Goal: Find specific fact: Find specific fact

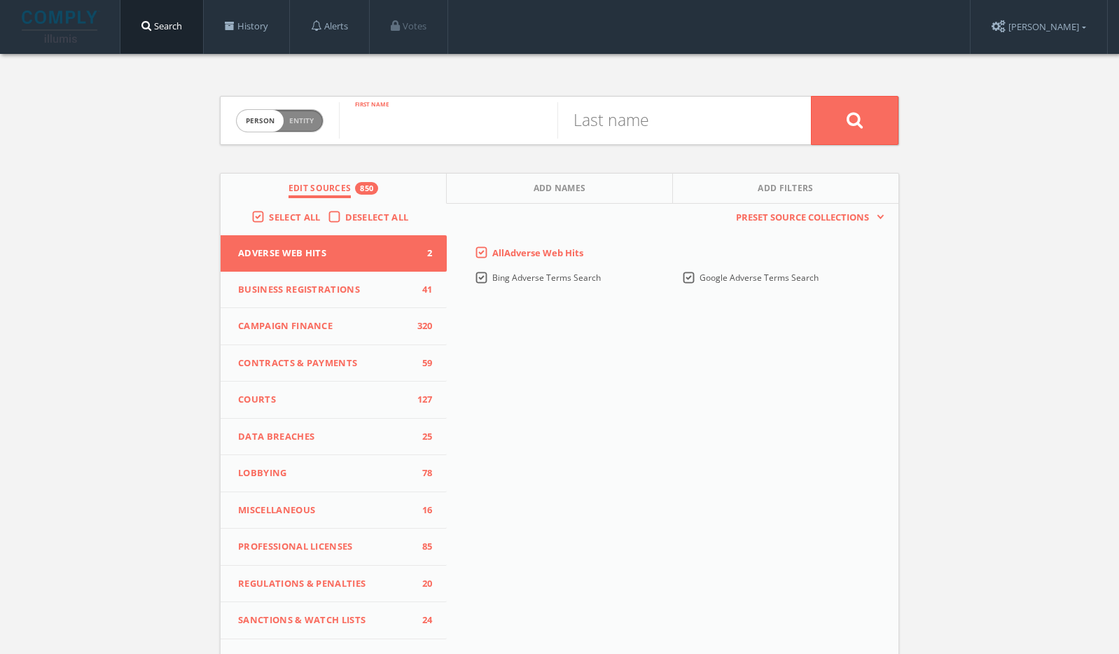
paste input "[PERSON_NAME]"
click at [430, 130] on input "[PERSON_NAME]" at bounding box center [448, 120] width 219 height 36
type input "[PERSON_NAME]"
paste input "[PERSON_NAME]"
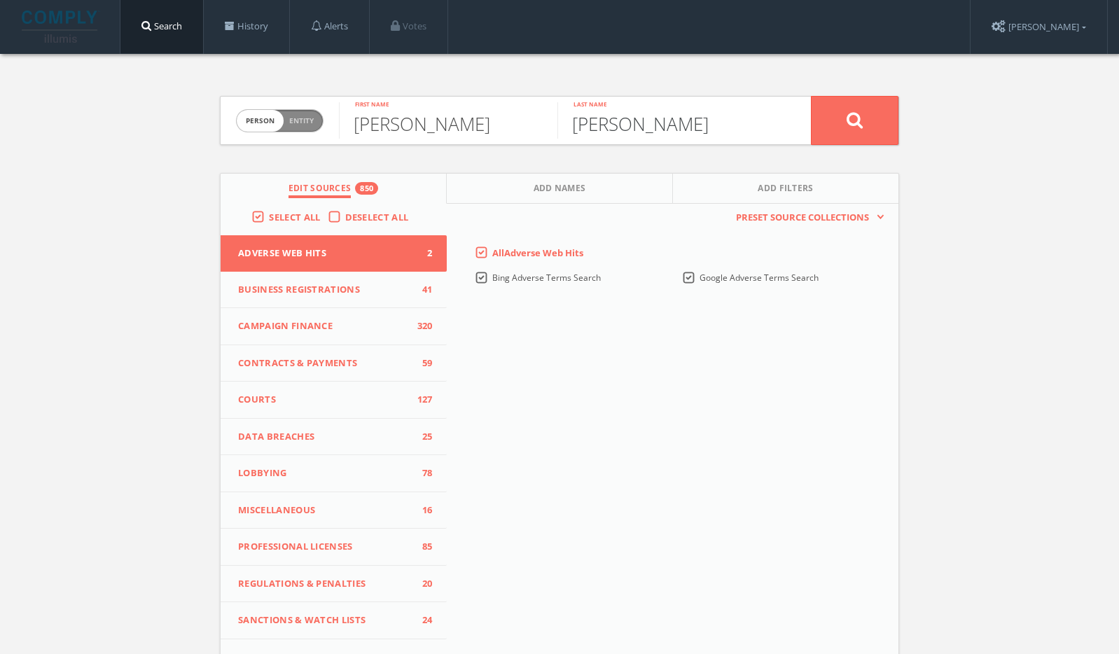
type input "[PERSON_NAME]"
click at [848, 129] on button at bounding box center [855, 120] width 88 height 49
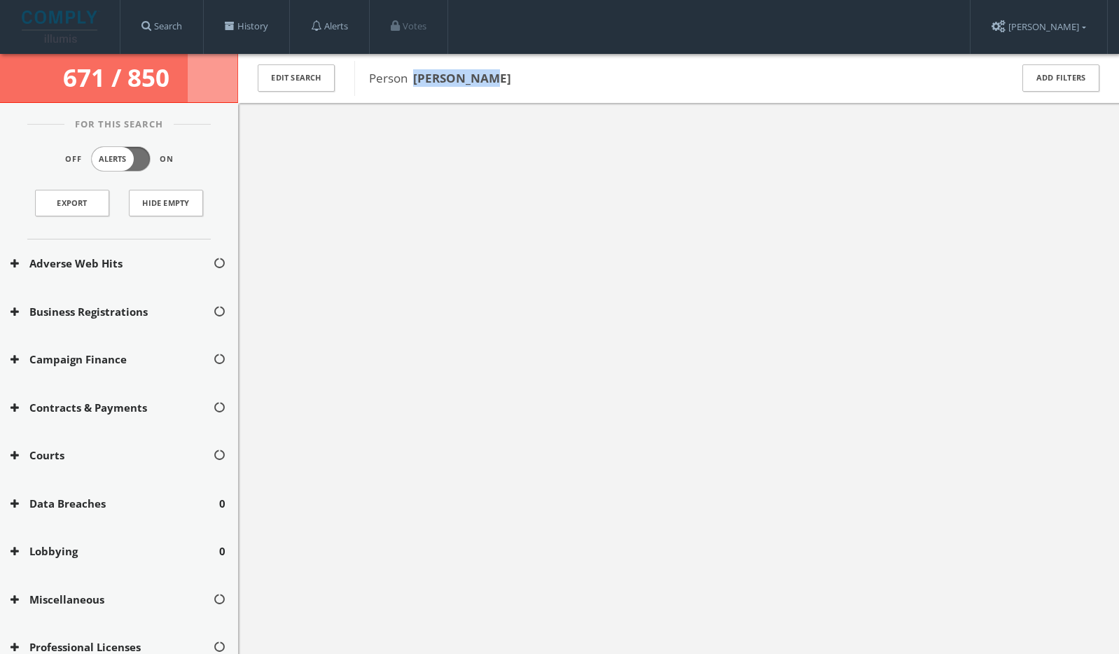
drag, startPoint x: 495, startPoint y: 78, endPoint x: 417, endPoint y: 82, distance: 78.6
click at [417, 82] on span "Person [PERSON_NAME]" at bounding box center [680, 78] width 623 height 18
copy b "[PERSON_NAME]"
